Goal: Navigation & Orientation: Find specific page/section

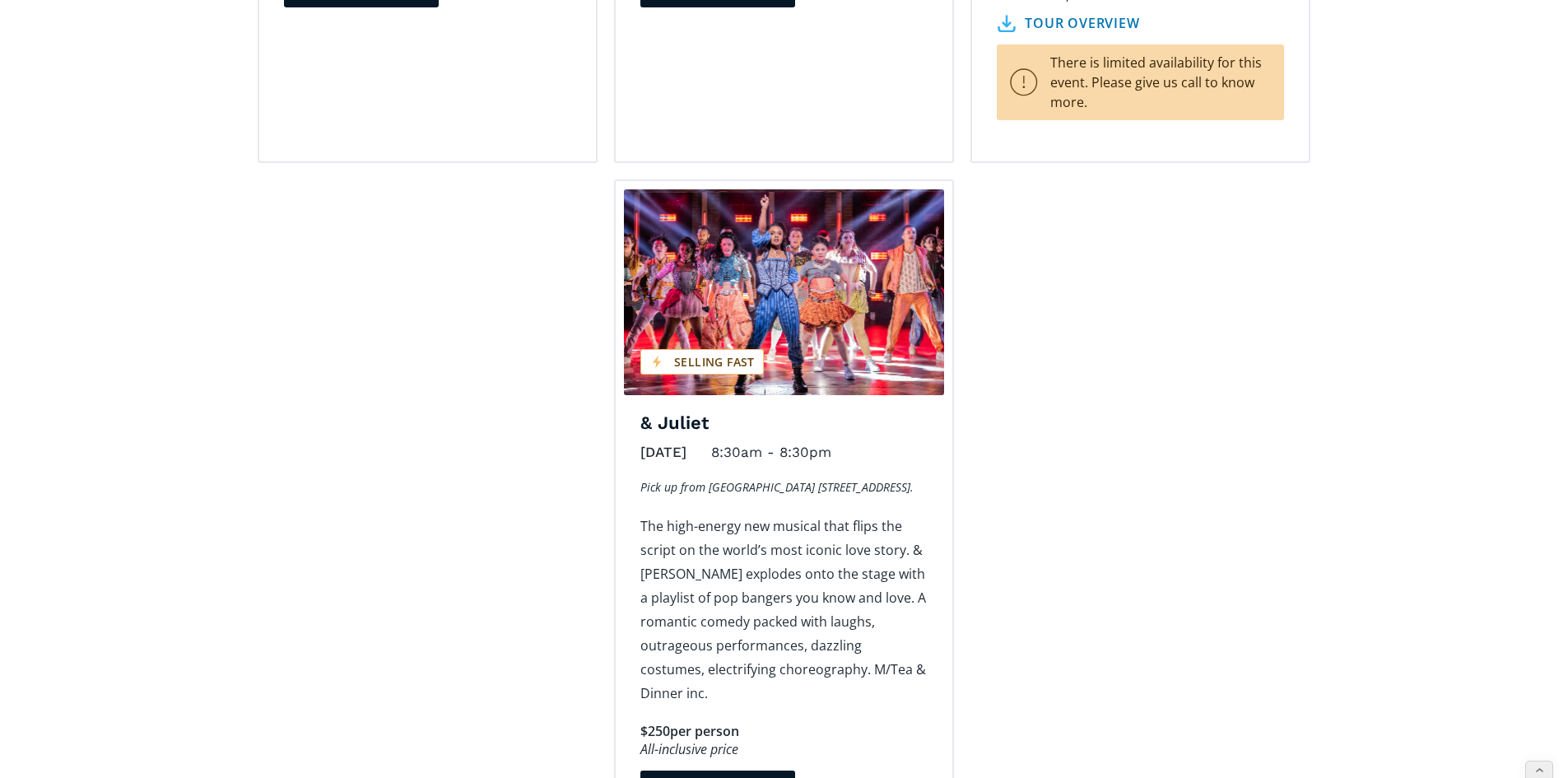
scroll to position [2469, 0]
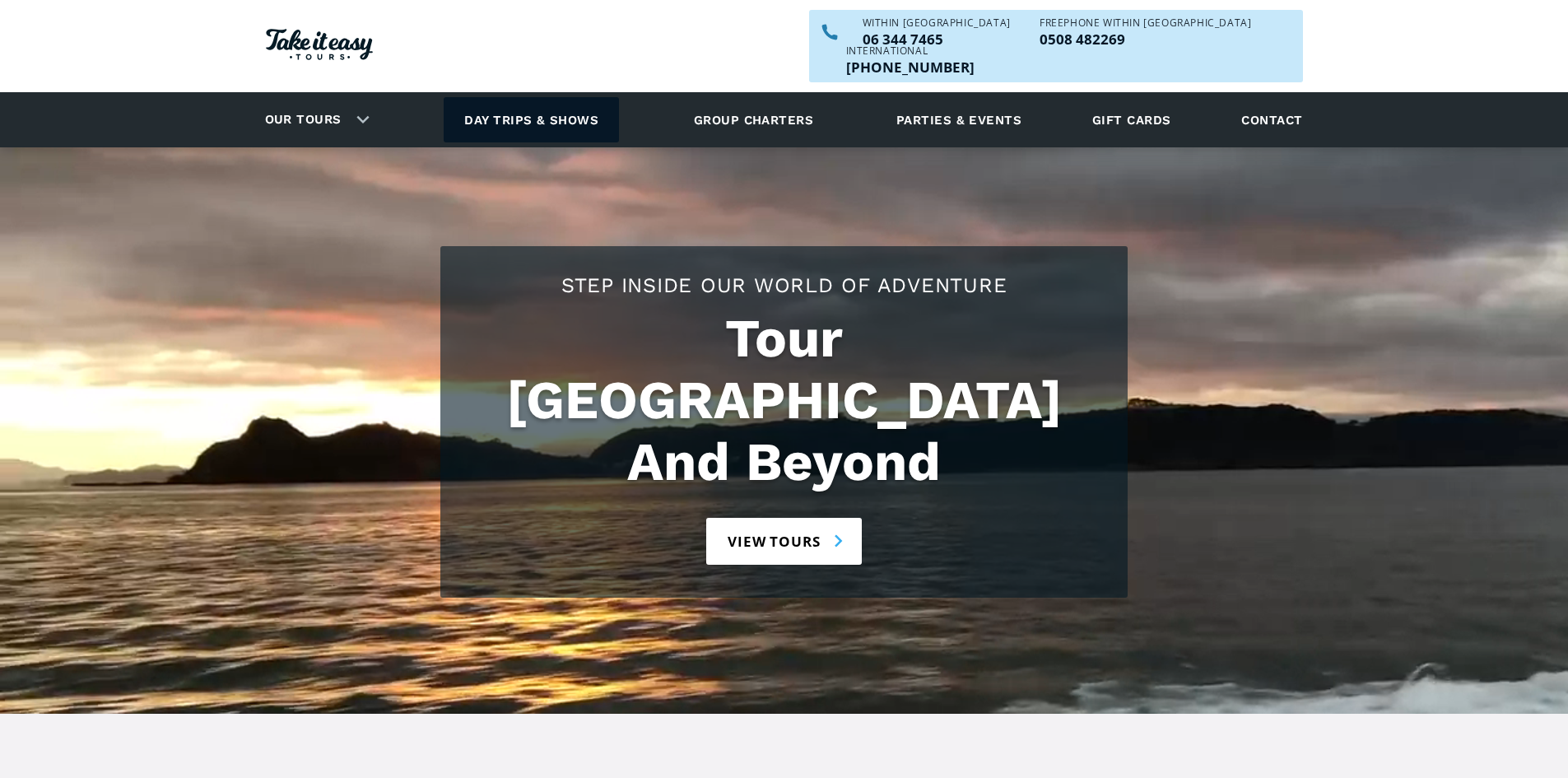
click at [481, 97] on link "Day trips & shows" at bounding box center [532, 120] width 175 height 45
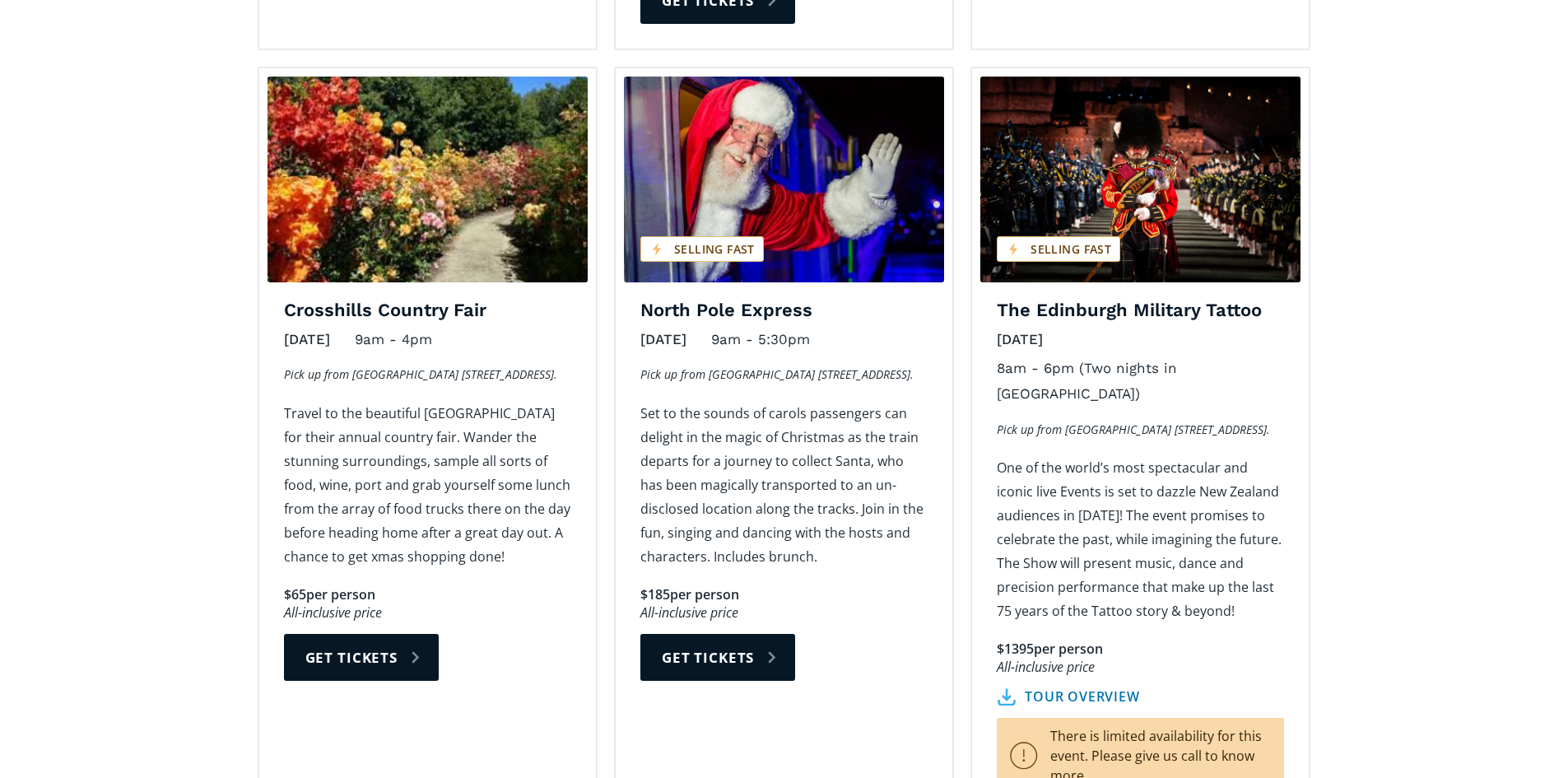
scroll to position [2058, 0]
